Goal: Information Seeking & Learning: Learn about a topic

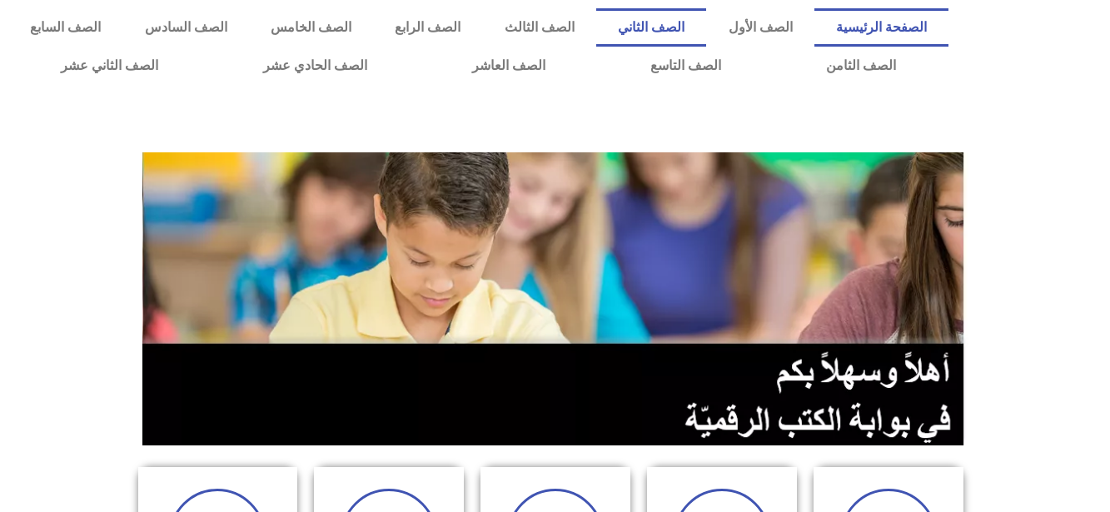
click at [694, 20] on link "الصف الثاني" at bounding box center [651, 27] width 110 height 38
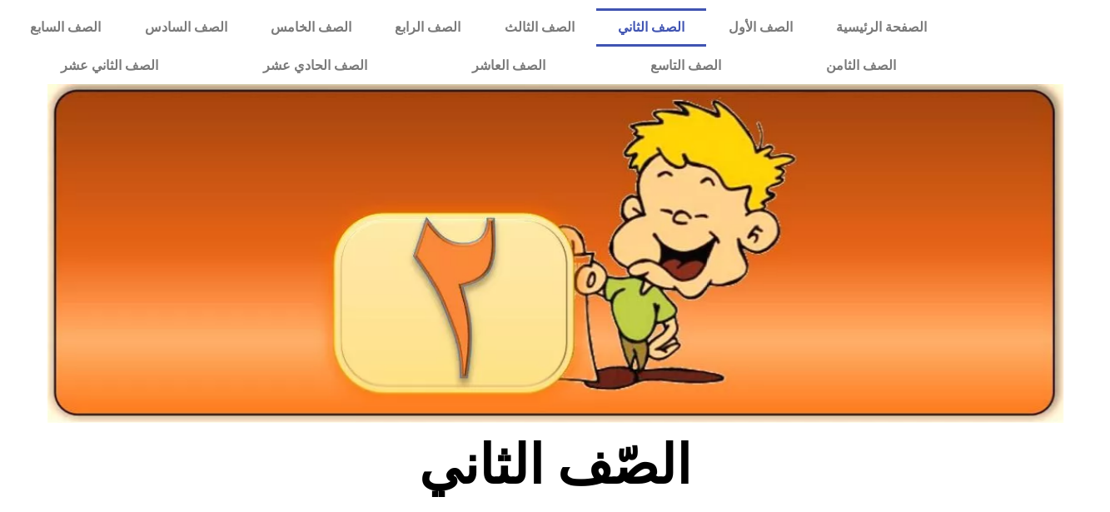
click at [694, 25] on link "الصف الثاني" at bounding box center [651, 27] width 110 height 38
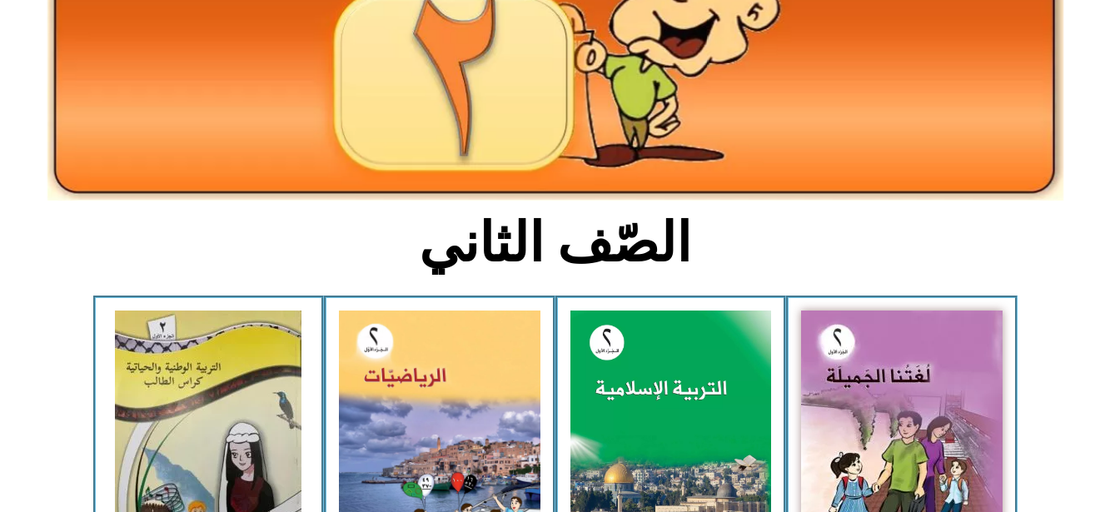
scroll to position [300, 0]
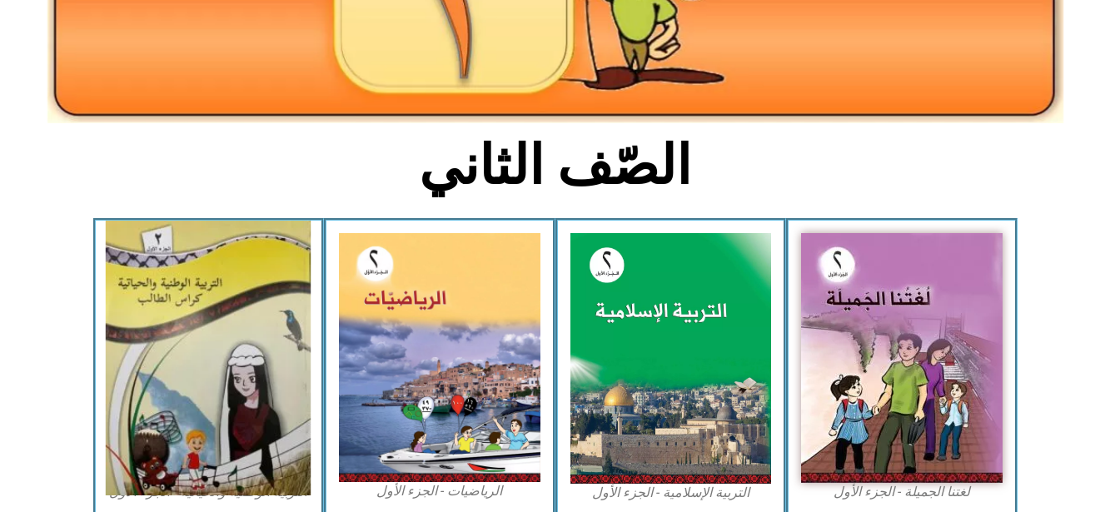
click at [247, 325] on img at bounding box center [208, 358] width 205 height 275
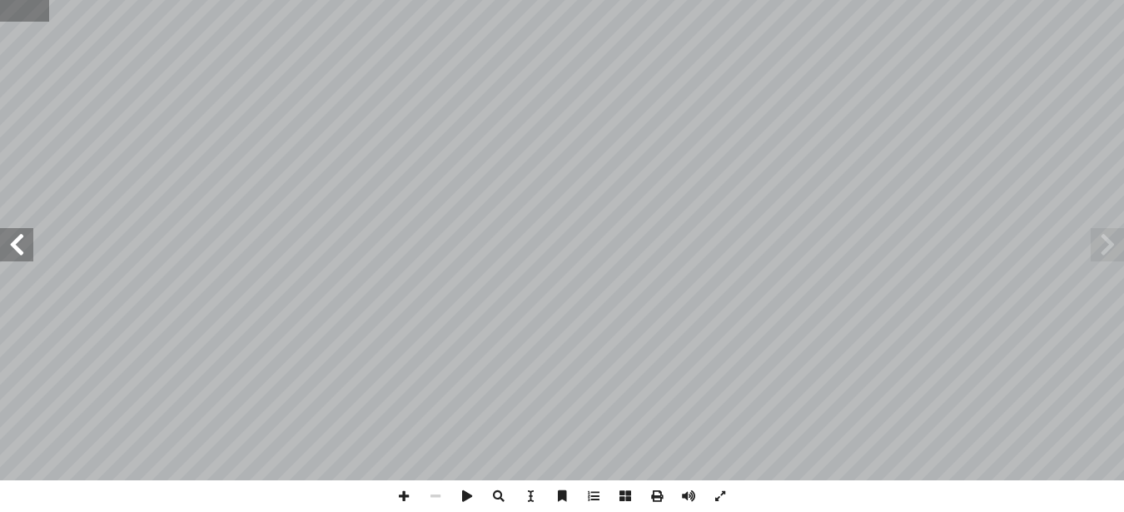
click at [12, 20] on input "text" at bounding box center [24, 11] width 49 height 22
type input "**"
click at [22, 12] on input "text" at bounding box center [36, 11] width 72 height 22
type input "**"
click at [1109, 242] on span at bounding box center [1106, 244] width 33 height 33
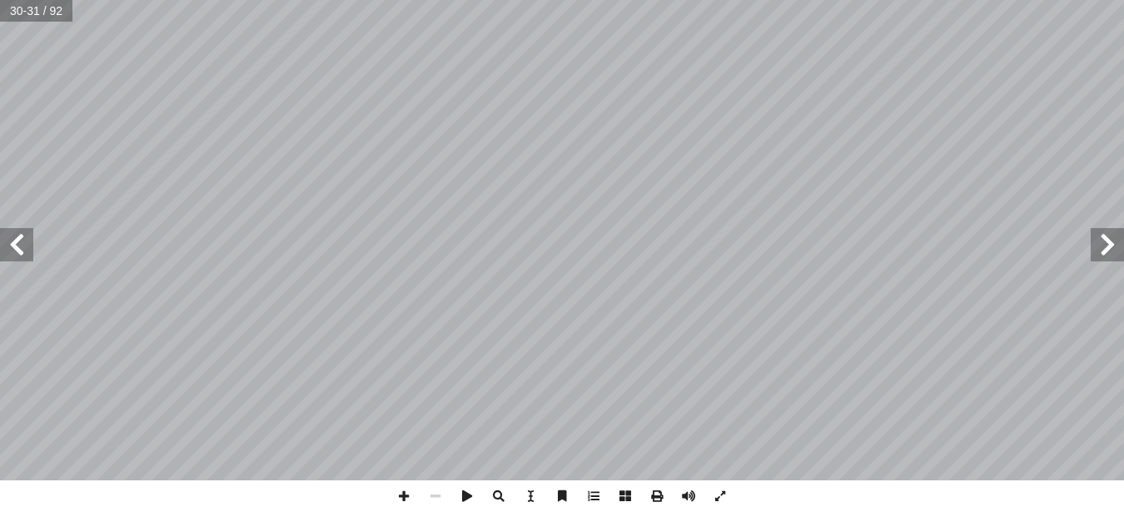
click at [1109, 242] on span at bounding box center [1106, 244] width 33 height 33
click at [16, 246] on span at bounding box center [16, 244] width 33 height 33
click at [407, 492] on span at bounding box center [404, 496] width 32 height 32
click at [417, 151] on html "الصفحة الرئيسية الصف الأول الصف الثاني الصف الثالث الصف الرابع الصف الخامس الصف…" at bounding box center [562, 75] width 1124 height 151
